Goal: Check status

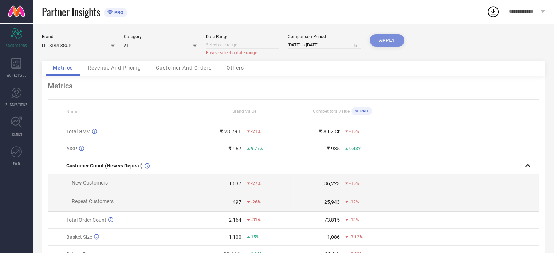
click at [243, 45] on input at bounding box center [242, 45] width 73 height 8
select select "9"
select select "2025"
select select "10"
select select "2025"
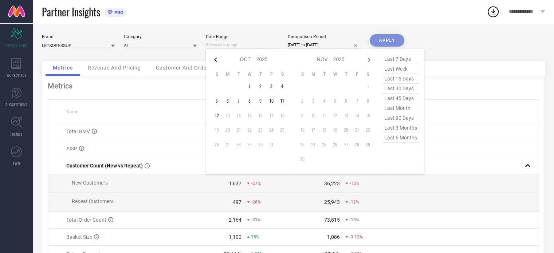
drag, startPoint x: 210, startPoint y: 60, endPoint x: 214, endPoint y: 60, distance: 4.0
click at [213, 60] on div "Jan Feb Mar Apr May Jun [DATE] Aug Sep Oct Nov [DATE] 2016 2017 2018 2019 2020 …" at bounding box center [315, 111] width 218 height 125
click at [215, 59] on icon at bounding box center [215, 59] width 9 height 9
select select "8"
select select "2025"
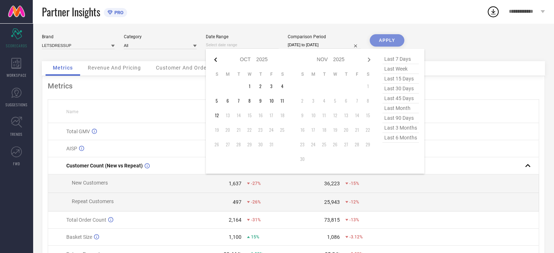
select select "9"
select select "2025"
click at [227, 91] on table "S M T W T F S 1 2 3 4 5 6 7 8 9 10 11 12 13 14 15 16 17 18 19 20 21 22 23 24 25…" at bounding box center [249, 111] width 76 height 86
click at [225, 86] on td "1" at bounding box center [227, 86] width 11 height 11
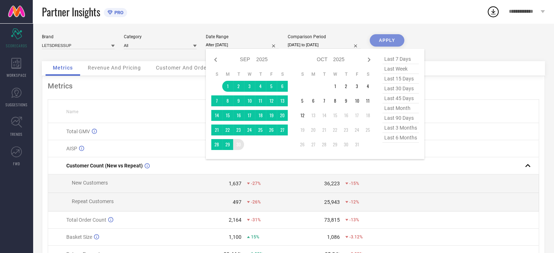
type input "[DATE] to [DATE]"
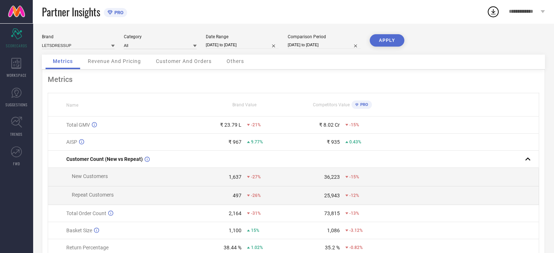
click at [381, 41] on button "APPLY" at bounding box center [386, 40] width 35 height 12
click at [231, 177] on div "1,326" at bounding box center [235, 177] width 13 height 6
click at [237, 197] on div "383" at bounding box center [237, 196] width 9 height 6
